Goal: Book appointment/travel/reservation

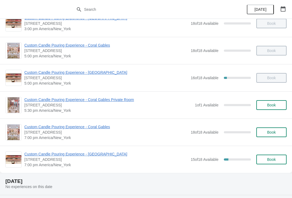
scroll to position [233, 0]
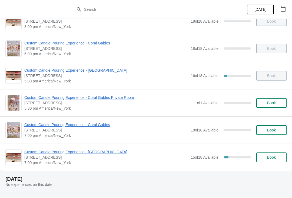
click at [276, 161] on button "Book" at bounding box center [271, 158] width 30 height 10
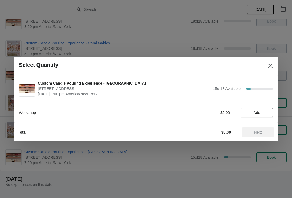
click at [254, 114] on span "Add" at bounding box center [256, 113] width 7 height 4
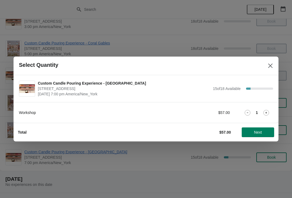
click at [265, 113] on icon at bounding box center [266, 113] width 6 height 6
click at [265, 112] on icon at bounding box center [266, 113] width 6 height 6
click at [255, 134] on span "Next" at bounding box center [258, 132] width 8 height 4
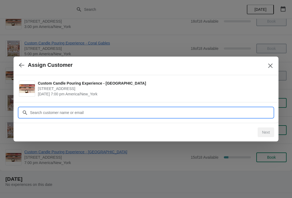
click at [173, 111] on input "Customer" at bounding box center [151, 113] width 243 height 10
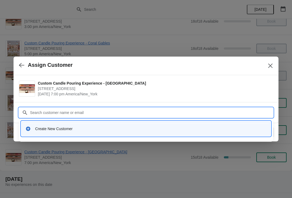
click at [53, 133] on div "Create New Customer" at bounding box center [145, 128] width 245 height 11
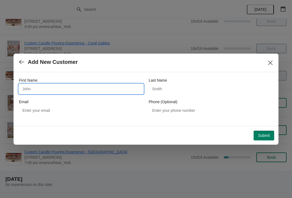
click at [109, 90] on input "First Name" at bounding box center [81, 89] width 124 height 10
type input "[PERSON_NAME]"
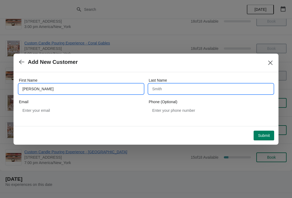
click at [181, 88] on input "Last Name" at bounding box center [211, 89] width 124 height 10
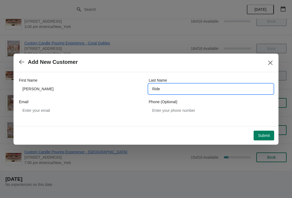
click at [173, 89] on input "Ride" at bounding box center [211, 89] width 124 height 10
type input "[PERSON_NAME]"
click at [263, 135] on span "Submit" at bounding box center [264, 136] width 12 height 4
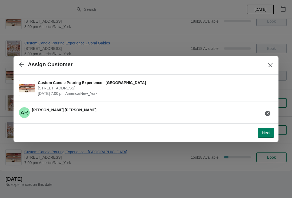
click at [259, 134] on button "Next" at bounding box center [265, 133] width 16 height 10
select select "Friend"
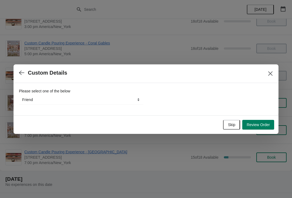
click at [256, 127] on span "Review Order" at bounding box center [257, 125] width 23 height 4
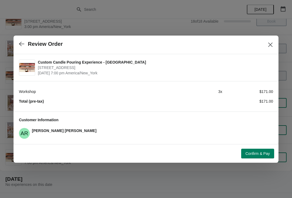
click at [257, 156] on button "Confirm & Pay" at bounding box center [257, 154] width 33 height 10
